Goal: Task Accomplishment & Management: Use online tool/utility

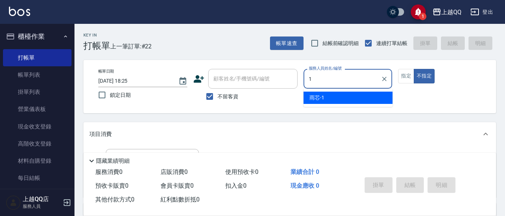
type input "雨芯-1"
type button "false"
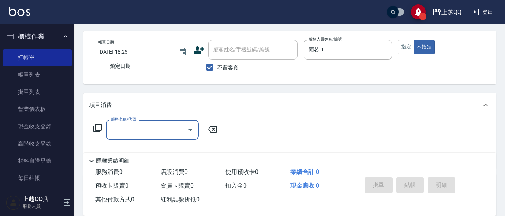
scroll to position [37, 0]
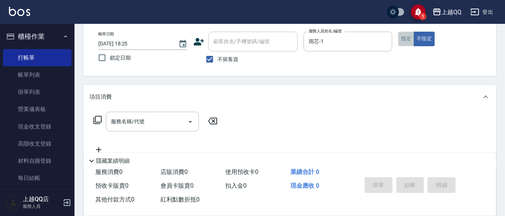
click at [399, 40] on button "指定" at bounding box center [406, 39] width 16 height 15
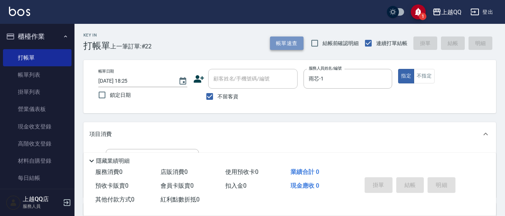
click at [279, 40] on button "帳單速查" at bounding box center [287, 43] width 34 height 14
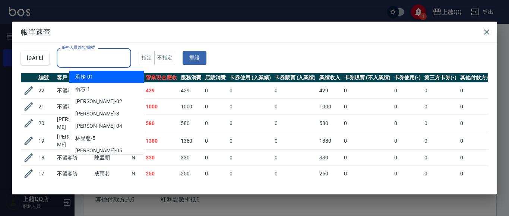
click at [122, 64] on input "服務人員姓名/編號" at bounding box center [94, 57] width 68 height 13
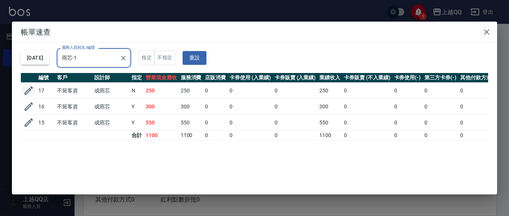
type input "雨芯-1"
click at [27, 90] on icon "button" at bounding box center [28, 90] width 11 height 11
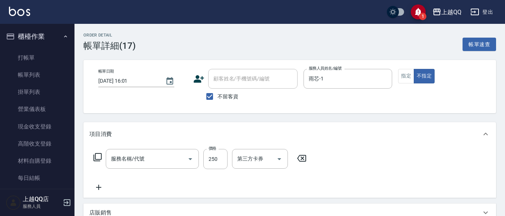
type input "[DATE] 16:01"
checkbox input "true"
type input "雨芯-1"
type input "洗髮(101)"
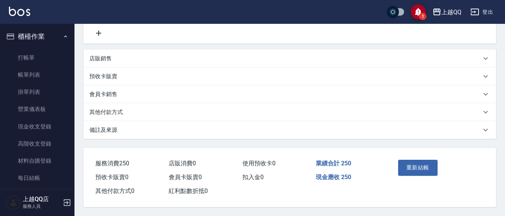
scroll to position [157, 0]
click at [418, 170] on button "重新結帳" at bounding box center [417, 168] width 39 height 16
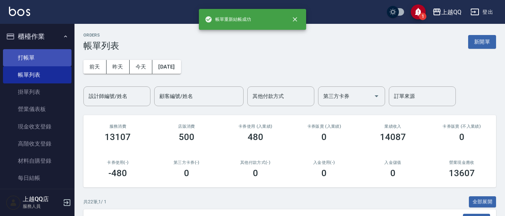
click at [55, 51] on link "打帳單" at bounding box center [37, 57] width 69 height 17
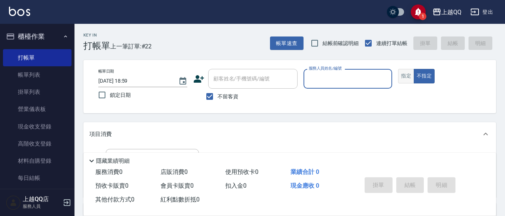
click at [401, 74] on button "指定" at bounding box center [406, 76] width 16 height 15
click at [382, 79] on input "服務人員姓名/編號" at bounding box center [348, 78] width 82 height 13
type input "101"
click at [398, 69] on button "指定" at bounding box center [406, 76] width 16 height 15
type button "true"
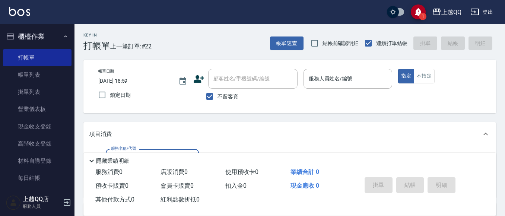
type input "2"
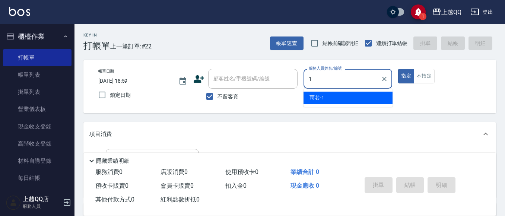
type input "雨芯-1"
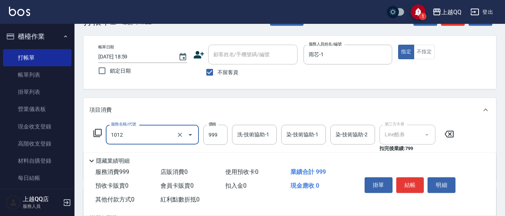
scroll to position [37, 0]
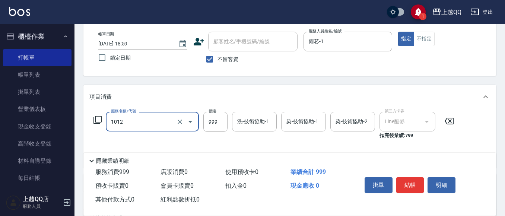
type input "韓式染髮單色/不含剪髮(1012)"
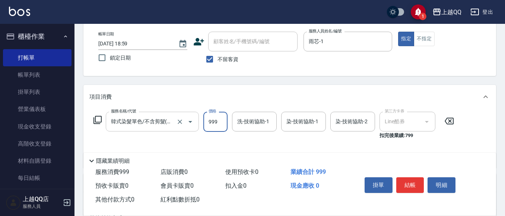
click at [175, 127] on div at bounding box center [185, 122] width 21 height 20
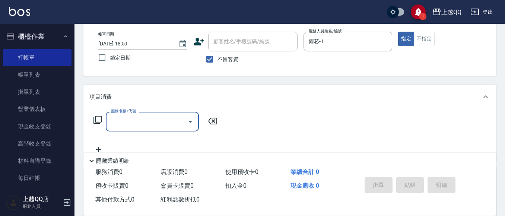
scroll to position [0, 0]
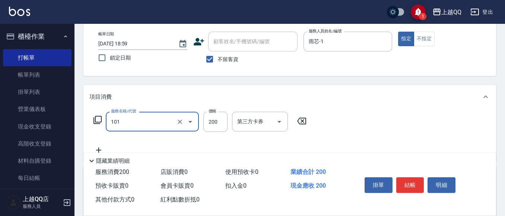
type input "洗髮(101)"
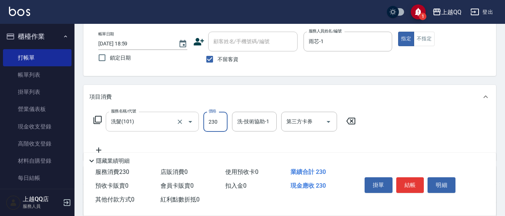
type input "230"
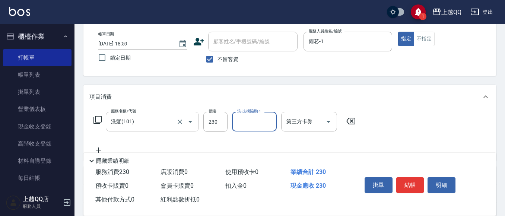
type input "1"
type input "[PERSON_NAME]-25"
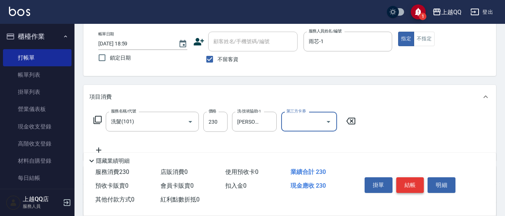
click at [412, 177] on button "結帳" at bounding box center [410, 185] width 28 height 16
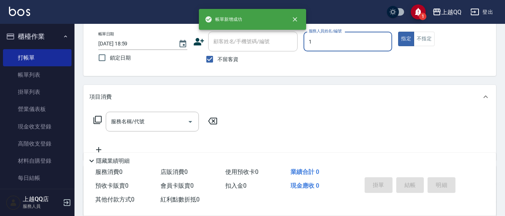
type input "雨芯-1"
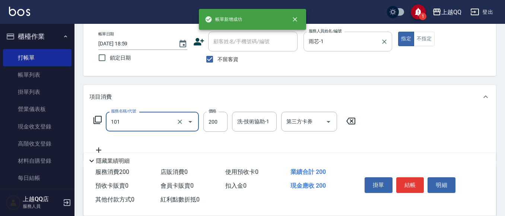
type input "洗髮(101)"
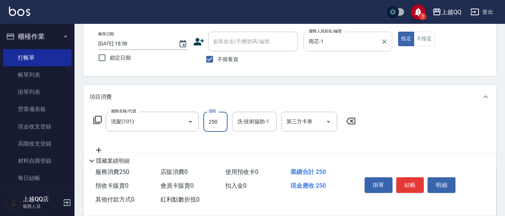
type input "250"
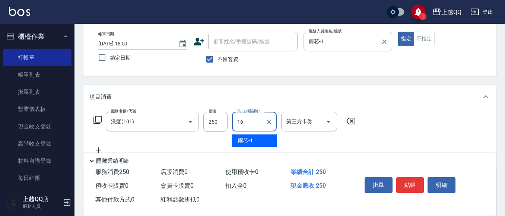
type input "[PERSON_NAME]-16"
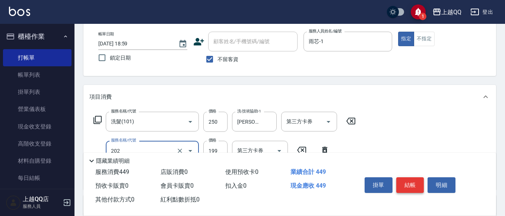
type input "不指定單剪(202)"
click at [405, 179] on button "結帳" at bounding box center [410, 185] width 28 height 16
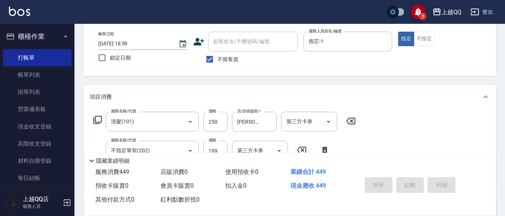
type input "[DATE] 19:00"
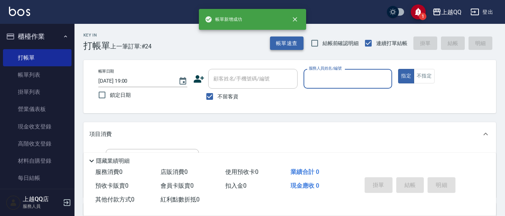
click at [293, 46] on button "帳單速查" at bounding box center [287, 43] width 34 height 14
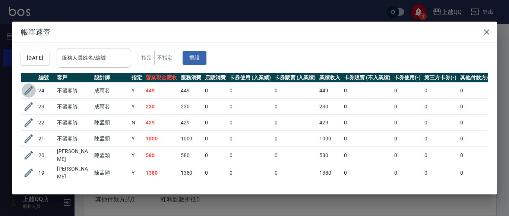
click at [31, 94] on icon "button" at bounding box center [28, 90] width 11 height 11
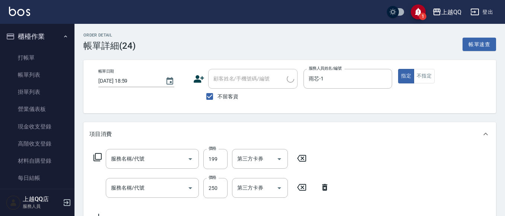
type input "[DATE] 18:59"
checkbox input "true"
type input "雨芯-1"
type input "不指定單剪(202)"
type input "洗髮(101)"
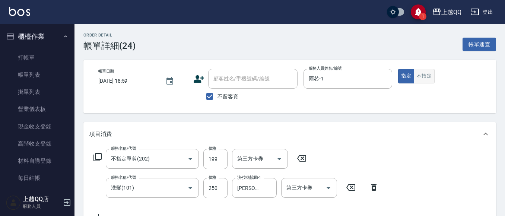
click at [432, 76] on button "不指定" at bounding box center [424, 76] width 21 height 15
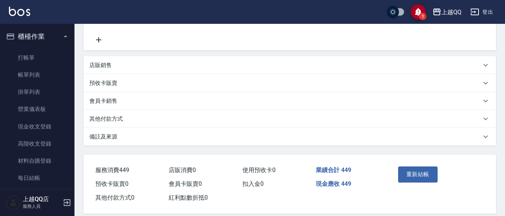
scroll to position [187, 0]
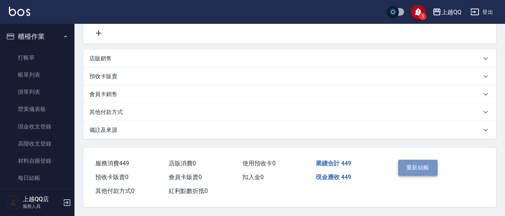
click at [405, 165] on button "重新結帳" at bounding box center [417, 168] width 39 height 16
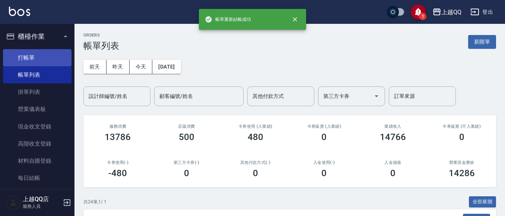
click at [18, 60] on link "打帳單" at bounding box center [37, 57] width 69 height 17
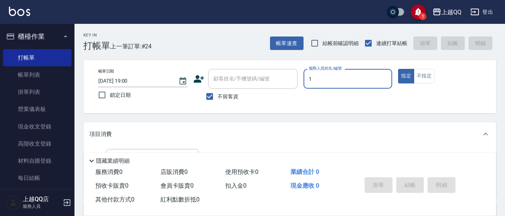
type input "雨芯-1"
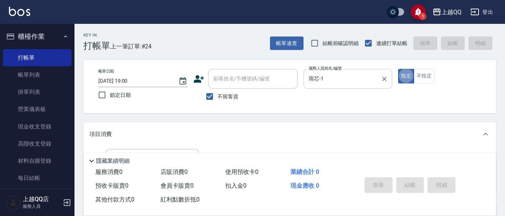
type button "true"
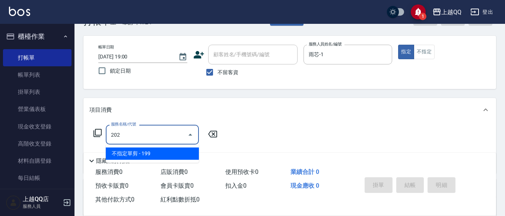
scroll to position [37, 0]
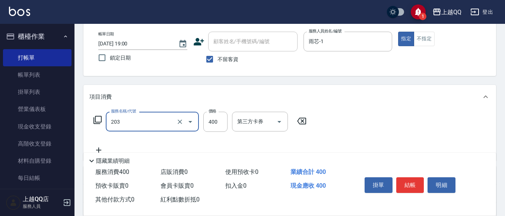
type input "指定單剪(203)"
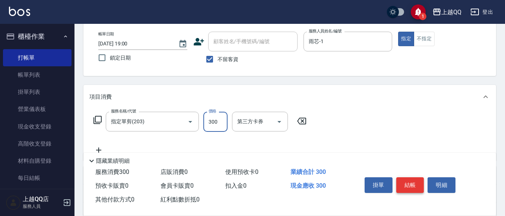
type input "300"
click at [411, 181] on button "結帳" at bounding box center [410, 185] width 28 height 16
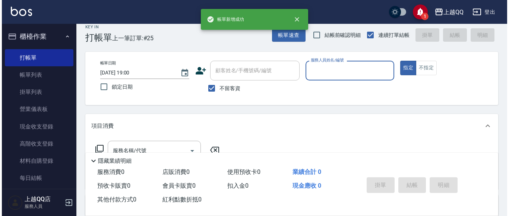
scroll to position [0, 0]
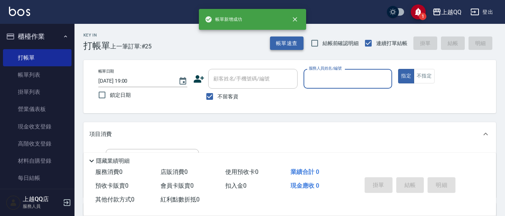
click at [276, 48] on button "帳單速查" at bounding box center [287, 43] width 34 height 14
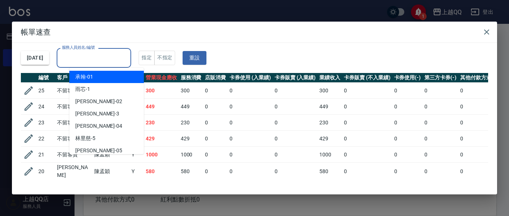
click at [128, 61] on input "服務人員姓名/編號" at bounding box center [94, 57] width 68 height 13
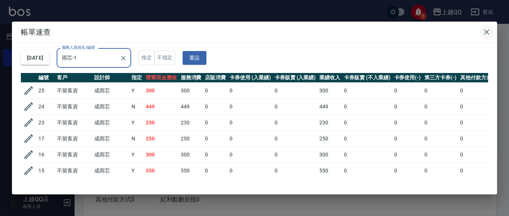
type input "雨芯-1"
click at [490, 29] on icon "button" at bounding box center [486, 32] width 9 height 9
